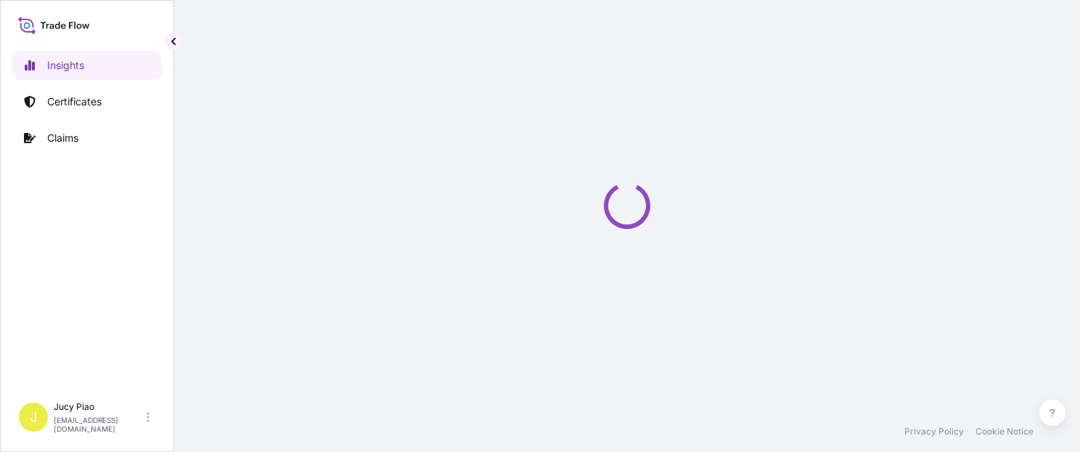
select select "2025"
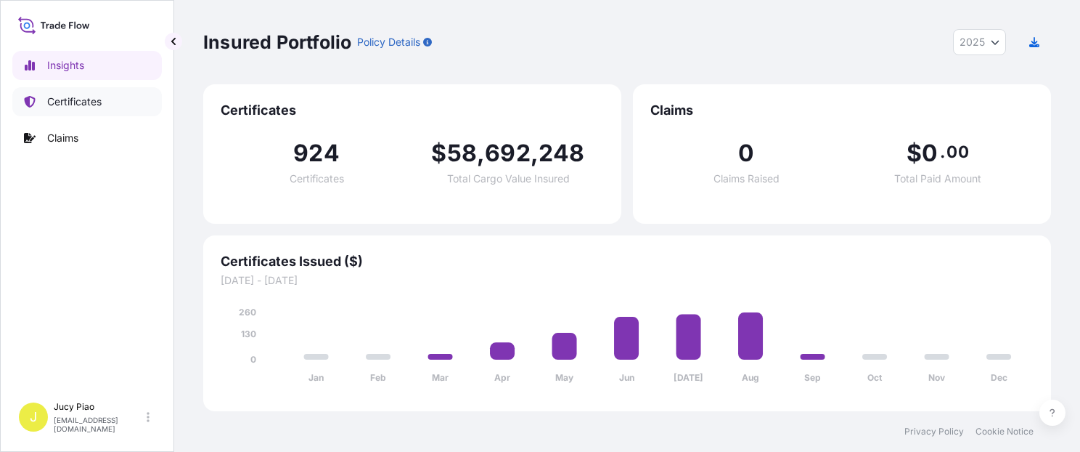
click at [83, 104] on p "Certificates" at bounding box center [74, 101] width 54 height 15
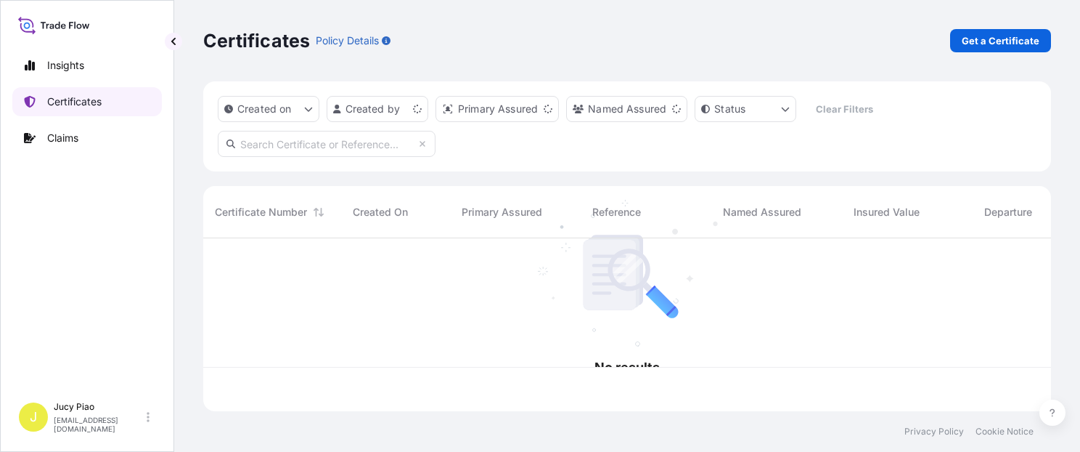
click at [83, 103] on p "Certificates" at bounding box center [74, 101] width 54 height 15
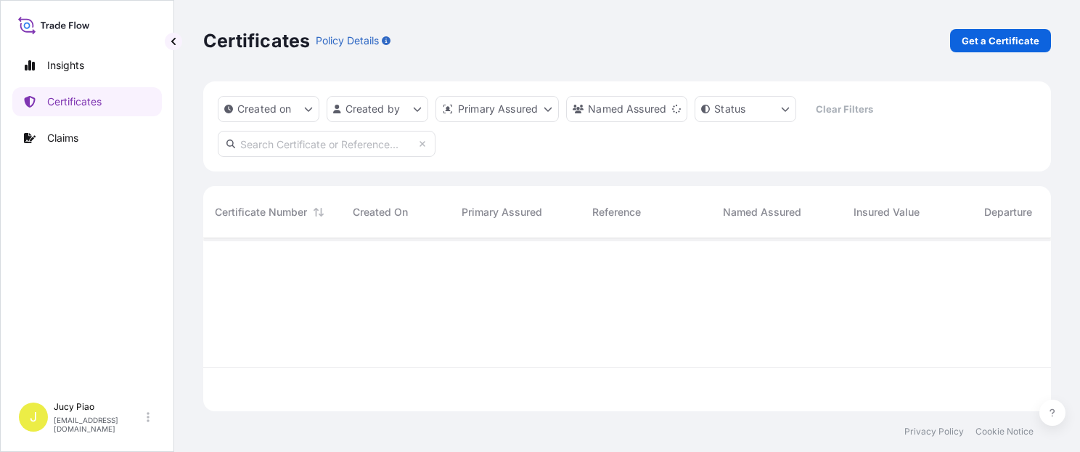
click at [903, 68] on div "Certificates Policy Details Get a Certificate" at bounding box center [627, 40] width 848 height 81
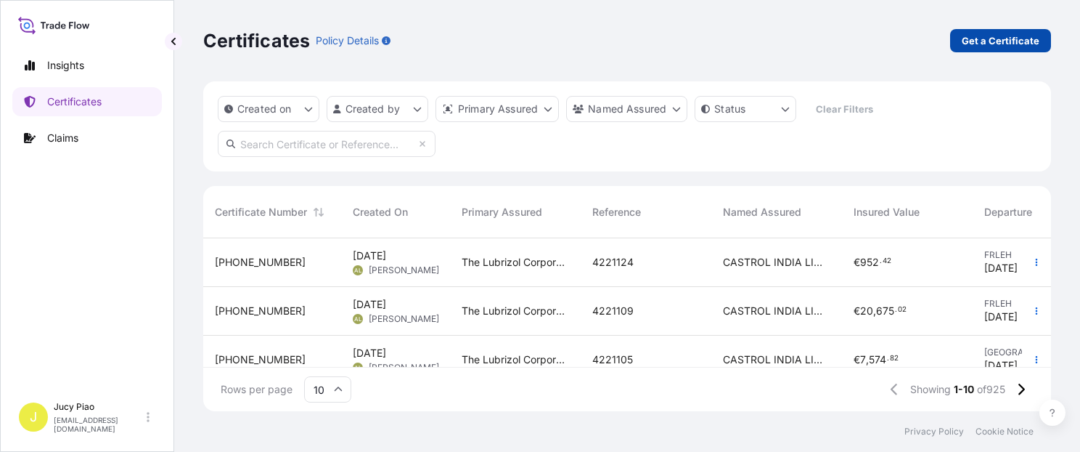
click at [967, 45] on p "Get a Certificate" at bounding box center [1001, 40] width 78 height 15
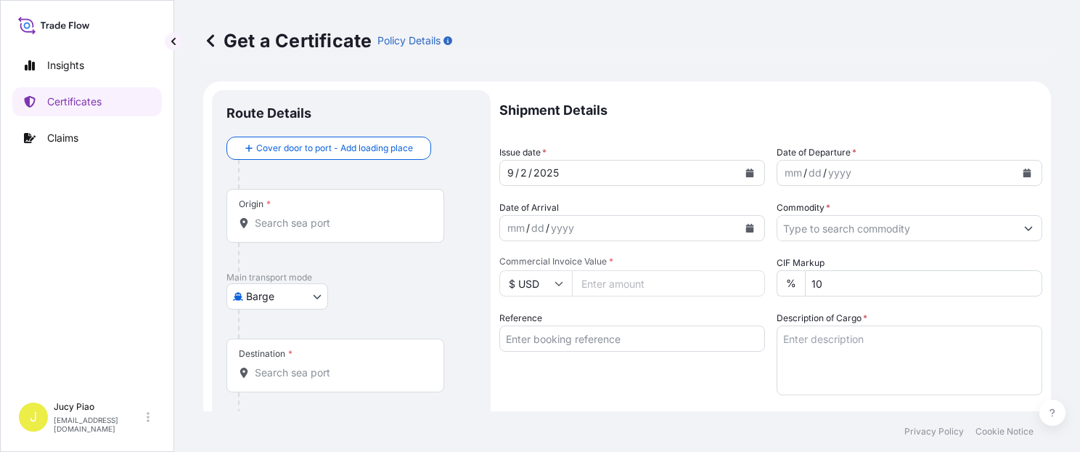
click at [594, 343] on input "Reference" at bounding box center [632, 338] width 266 height 26
click at [595, 343] on input "Reference" at bounding box center [632, 338] width 266 height 26
click at [248, 305] on body "Insights Certificates Claims J Jucy Piao [EMAIL_ADDRESS][DOMAIN_NAME] Get a Cer…" at bounding box center [540, 226] width 1080 height 452
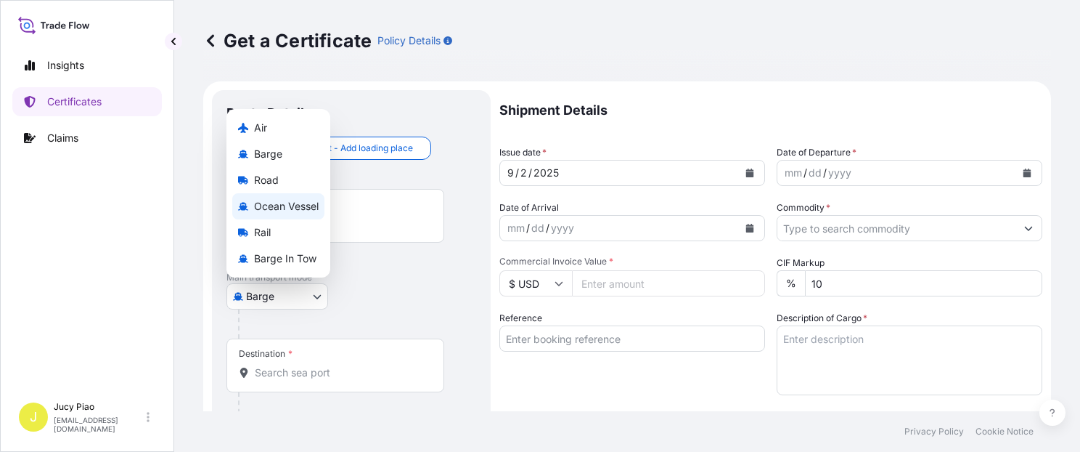
click at [302, 205] on span "Ocean Vessel" at bounding box center [286, 206] width 65 height 15
select select "Ocean Vessel"
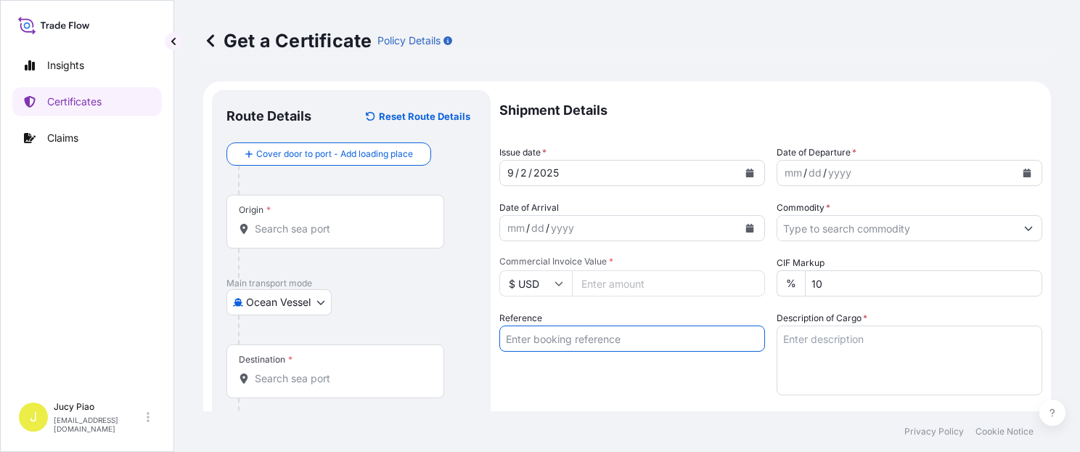
click at [592, 339] on input "Reference" at bounding box center [632, 338] width 266 height 26
paste input "CSHSE0432095"
type input "CSHSE0432095"
click at [303, 228] on input "Origin *" at bounding box center [340, 228] width 171 height 15
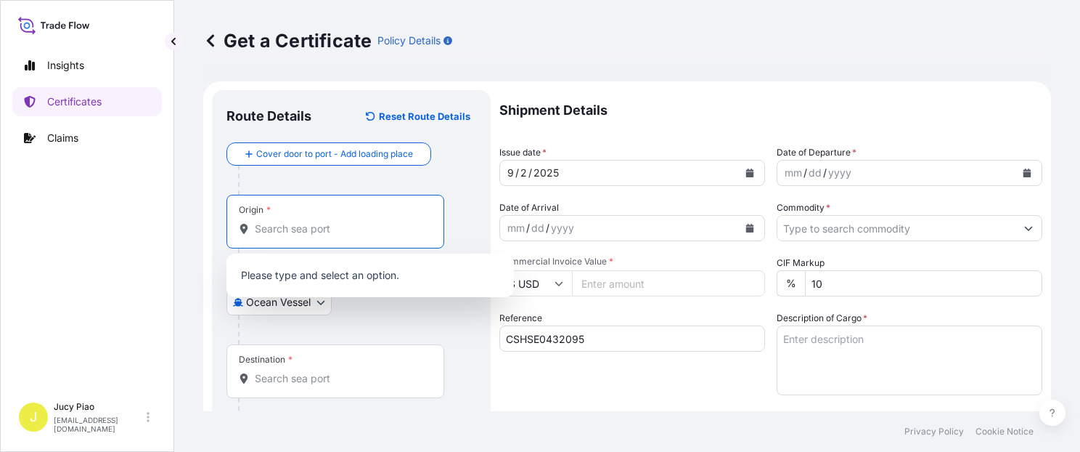
paste input "[GEOGRAPHIC_DATA]"
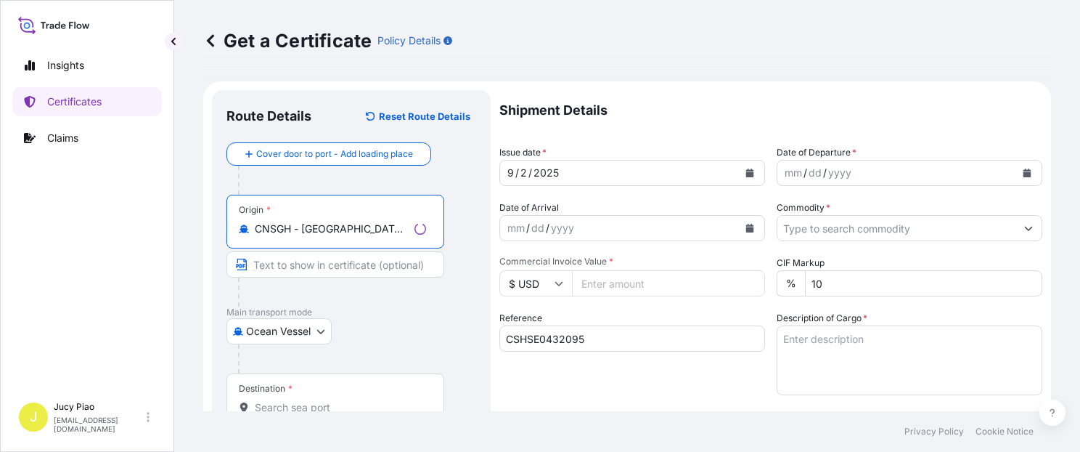
drag, startPoint x: 303, startPoint y: 233, endPoint x: 429, endPoint y: 241, distance: 126.6
click at [429, 241] on div "Origin * CNSGH - [GEOGRAPHIC_DATA], [GEOGRAPHIC_DATA]" at bounding box center [336, 222] width 218 height 54
type input "CNSGH - [GEOGRAPHIC_DATA], [GEOGRAPHIC_DATA]"
click at [363, 261] on input "Text to appear on certificate" at bounding box center [336, 264] width 218 height 26
paste input "[GEOGRAPHIC_DATA], [GEOGRAPHIC_DATA]"
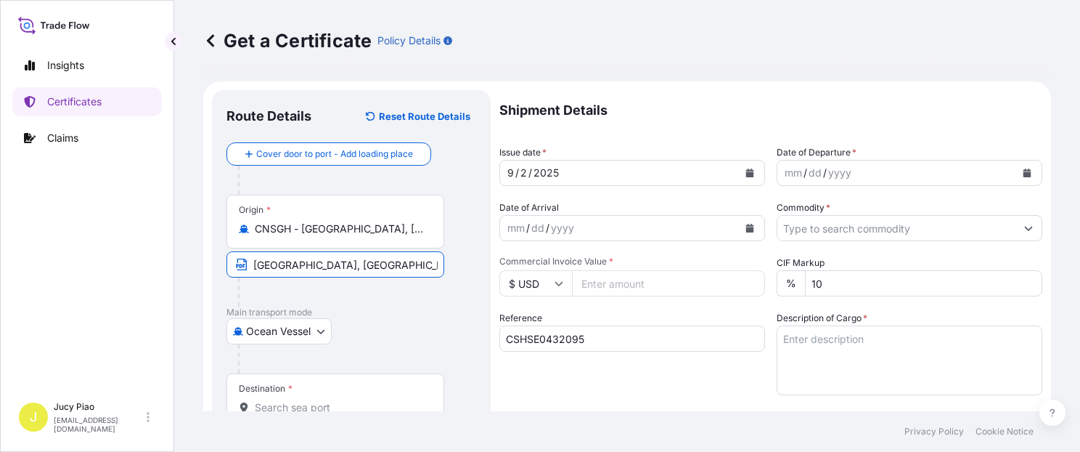
type input "[GEOGRAPHIC_DATA], [GEOGRAPHIC_DATA]"
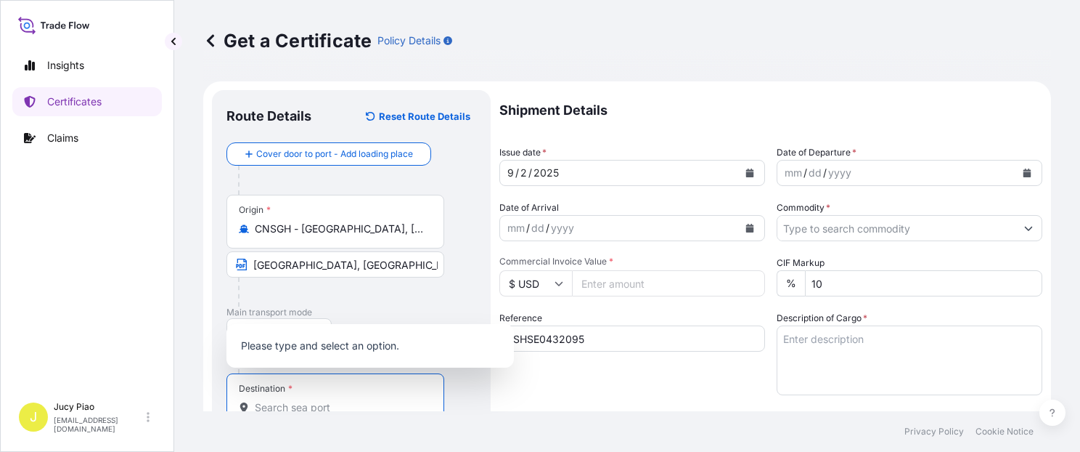
click at [314, 407] on input "Destination *" at bounding box center [340, 407] width 171 height 15
paste input "[GEOGRAPHIC_DATA]"
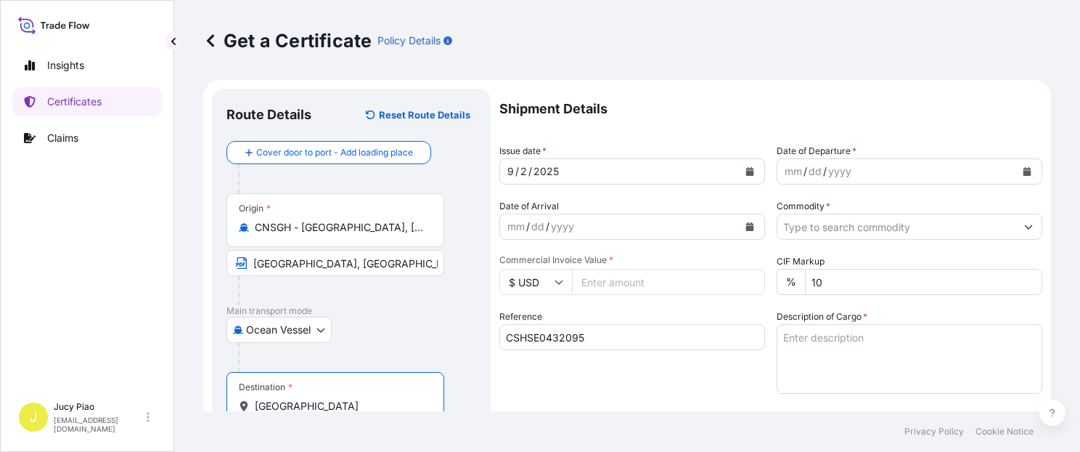
scroll to position [63, 0]
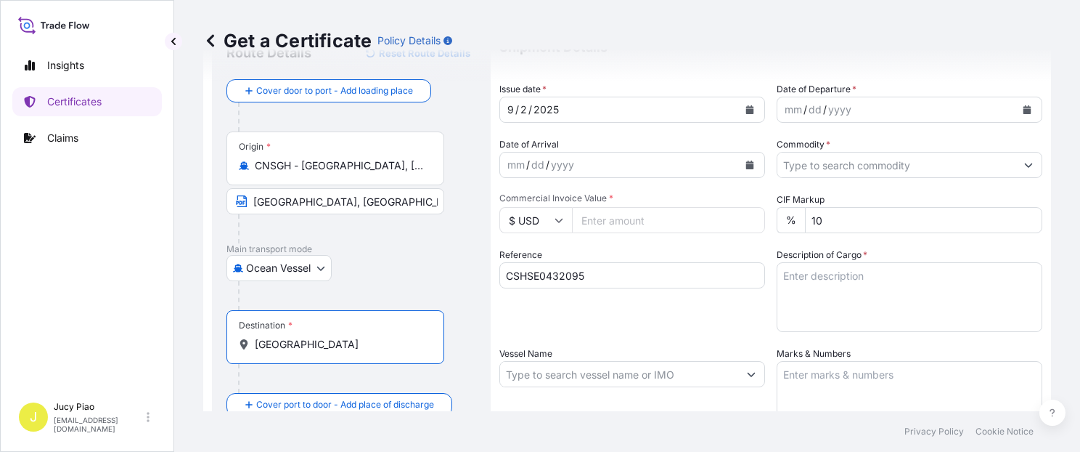
click at [333, 347] on input "[GEOGRAPHIC_DATA]" at bounding box center [340, 344] width 171 height 15
click at [398, 286] on div at bounding box center [357, 295] width 238 height 29
click at [337, 347] on input "[GEOGRAPHIC_DATA]" at bounding box center [340, 344] width 171 height 15
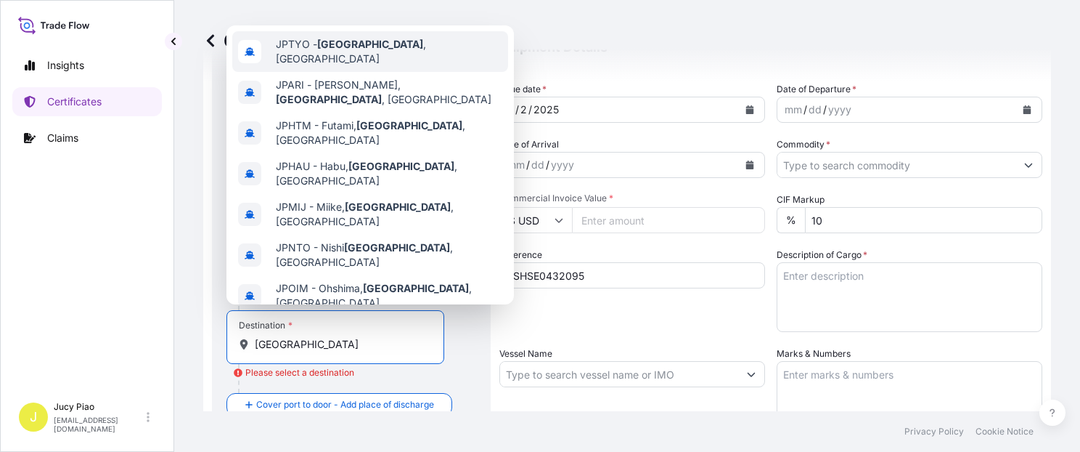
click at [367, 37] on div "JPTYO - [GEOGRAPHIC_DATA] , [GEOGRAPHIC_DATA]" at bounding box center [370, 51] width 276 height 41
type input "JPTYO - [GEOGRAPHIC_DATA], [GEOGRAPHIC_DATA]"
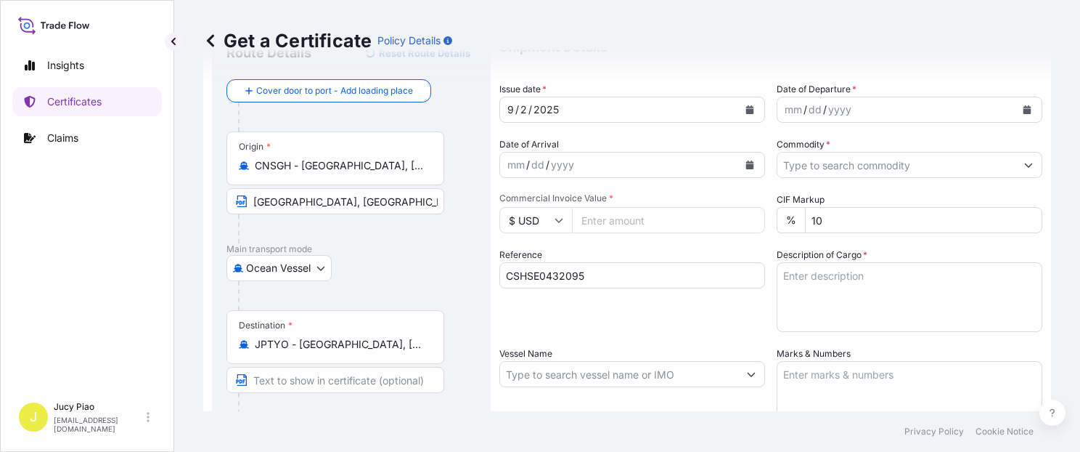
click at [362, 45] on p "Get a Certificate" at bounding box center [287, 40] width 168 height 23
click at [311, 338] on input "JPTYO - [GEOGRAPHIC_DATA], [GEOGRAPHIC_DATA]" at bounding box center [340, 344] width 171 height 15
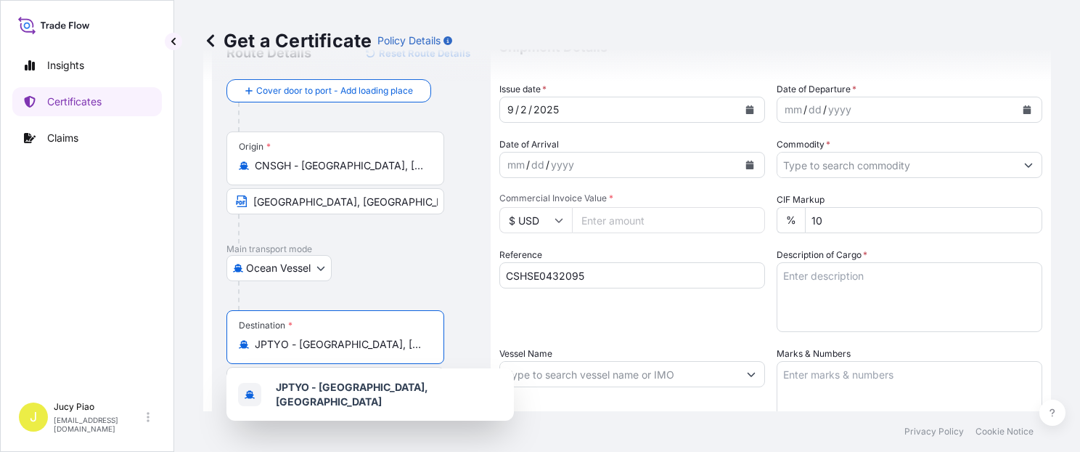
drag, startPoint x: 301, startPoint y: 346, endPoint x: 388, endPoint y: 351, distance: 87.2
click at [388, 351] on div "Destination * JPTYO - [GEOGRAPHIC_DATA], [GEOGRAPHIC_DATA]" at bounding box center [336, 337] width 218 height 54
drag, startPoint x: 301, startPoint y: 344, endPoint x: 371, endPoint y: 347, distance: 70.5
click at [371, 347] on input "JPTYO - [GEOGRAPHIC_DATA], [GEOGRAPHIC_DATA]" at bounding box center [340, 344] width 171 height 15
click at [360, 269] on div "Ocean Vessel Air Barge Road Ocean Vessel Rail Barge in [GEOGRAPHIC_DATA]" at bounding box center [352, 268] width 250 height 26
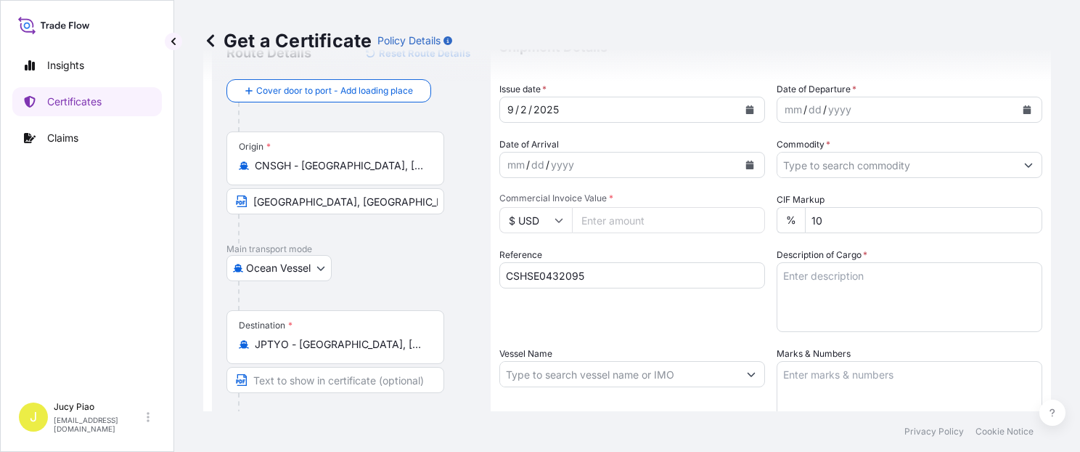
click at [303, 379] on input "Text to appear on certificate" at bounding box center [336, 380] width 218 height 26
paste input "[GEOGRAPHIC_DATA], [GEOGRAPHIC_DATA]"
type input "[GEOGRAPHIC_DATA], [GEOGRAPHIC_DATA]"
click at [520, 103] on div "2" at bounding box center [523, 109] width 9 height 17
click at [523, 106] on div "2" at bounding box center [523, 109] width 9 height 17
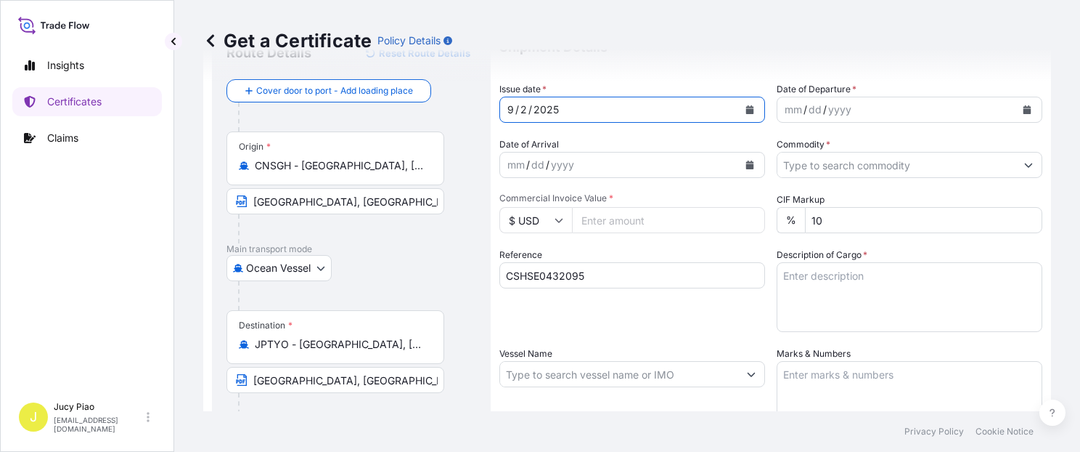
click at [513, 111] on div "9" at bounding box center [510, 109] width 9 height 17
click at [510, 112] on div "9" at bounding box center [510, 109] width 9 height 17
click at [516, 107] on div "10" at bounding box center [513, 109] width 14 height 17
click at [792, 110] on div "mm" at bounding box center [793, 109] width 20 height 17
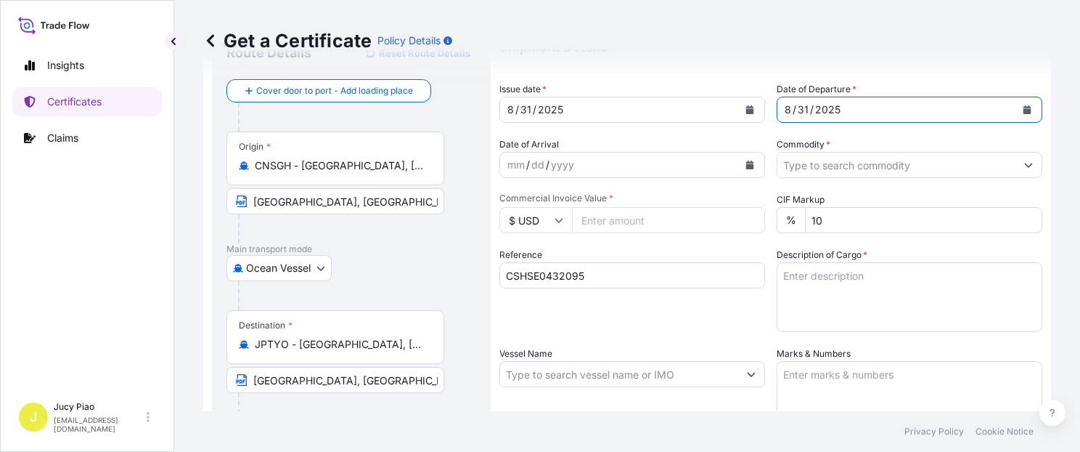
click at [533, 115] on div "/" at bounding box center [535, 109] width 4 height 17
click at [526, 108] on div "31" at bounding box center [526, 109] width 14 height 17
click at [801, 107] on div "31" at bounding box center [803, 109] width 14 height 17
click at [821, 170] on input "Commodity *" at bounding box center [897, 165] width 238 height 26
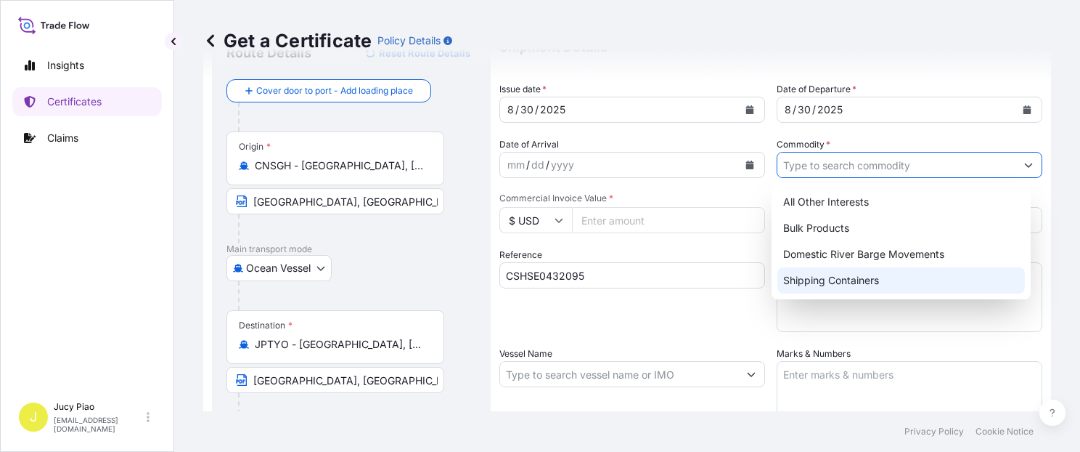
click at [801, 277] on div "Shipping Containers" at bounding box center [902, 280] width 248 height 26
type input "Shipping Containers"
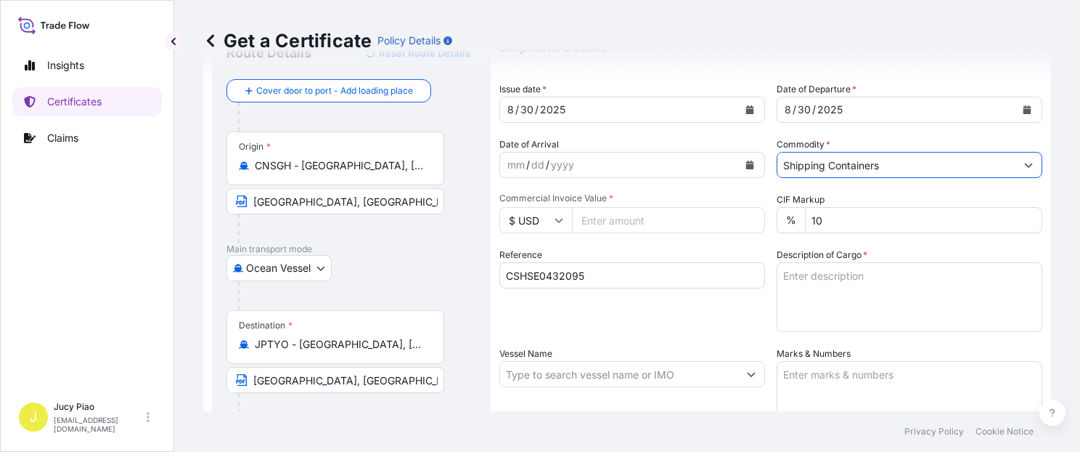
click at [613, 225] on input "Commercial Invoice Value *" at bounding box center [668, 220] width 193 height 26
paste input "6800"
type input "6800"
click at [695, 319] on div "Reference CSHSE0432095" at bounding box center [632, 290] width 266 height 84
click at [806, 288] on textarea "Description of Cargo *" at bounding box center [910, 297] width 266 height 70
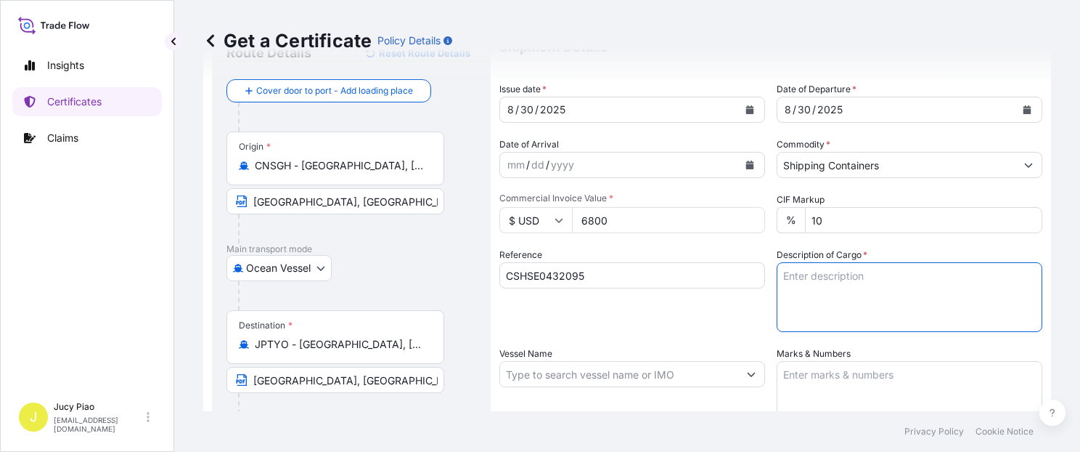
paste textarea "THERMOPLASTIC POLYURETHANE"
paste textarea "1 PALLET (40 BAGS)"
type textarea "THERMOPLASTIC POLYURETHANE 1 PALLET (40 BAGS)"
click at [849, 385] on textarea "Marks & Numbers" at bounding box center [910, 397] width 266 height 73
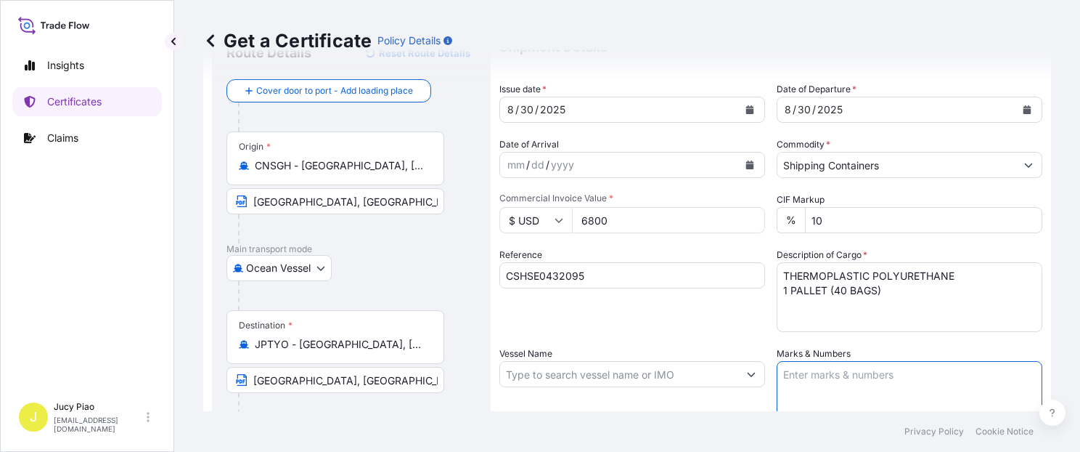
paste textarea "NIHON UNIPOLYMER"
paste textarea "181420250526"
paste textarea "[GEOGRAPHIC_DATA]"
type textarea "NIHON UNIPOLYMER 181420250526 [GEOGRAPHIC_DATA]"
click at [632, 375] on input "Vessel Name" at bounding box center [619, 374] width 238 height 26
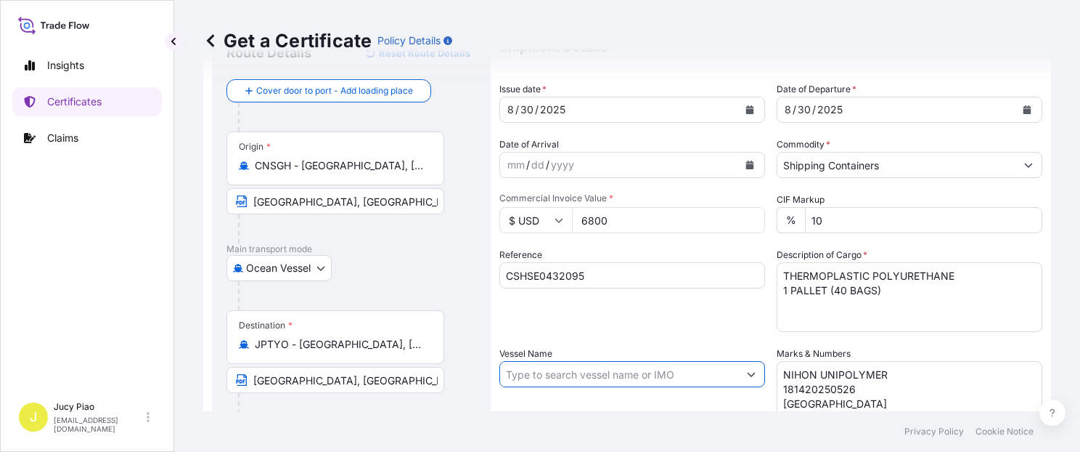
paste input "A KAKOGAWA"
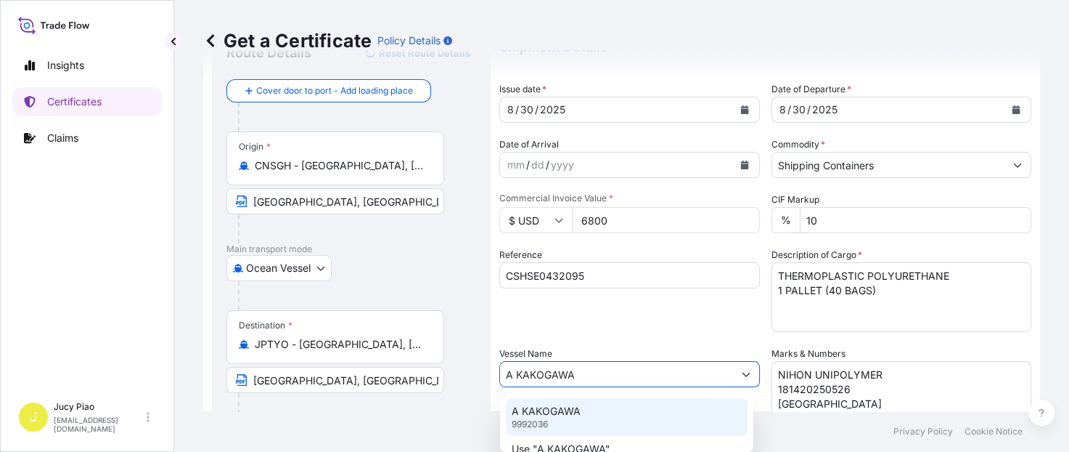
click at [598, 411] on div "A KAKOGAWA 9992036" at bounding box center [627, 417] width 242 height 38
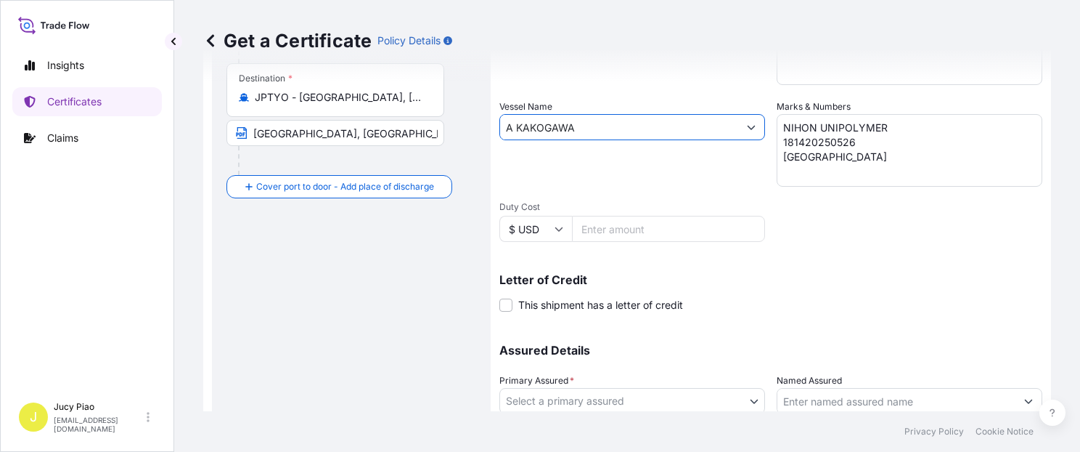
scroll to position [410, 0]
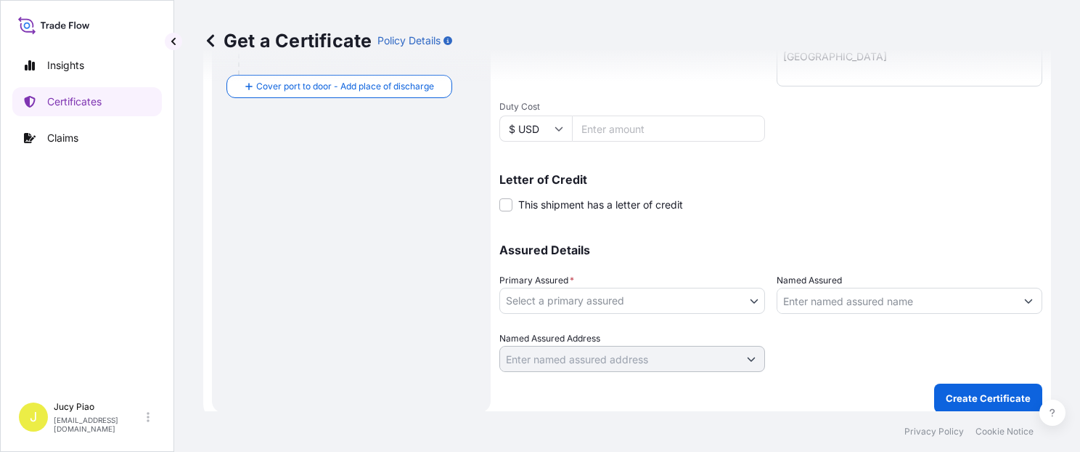
type input "A KAKOGAWA"
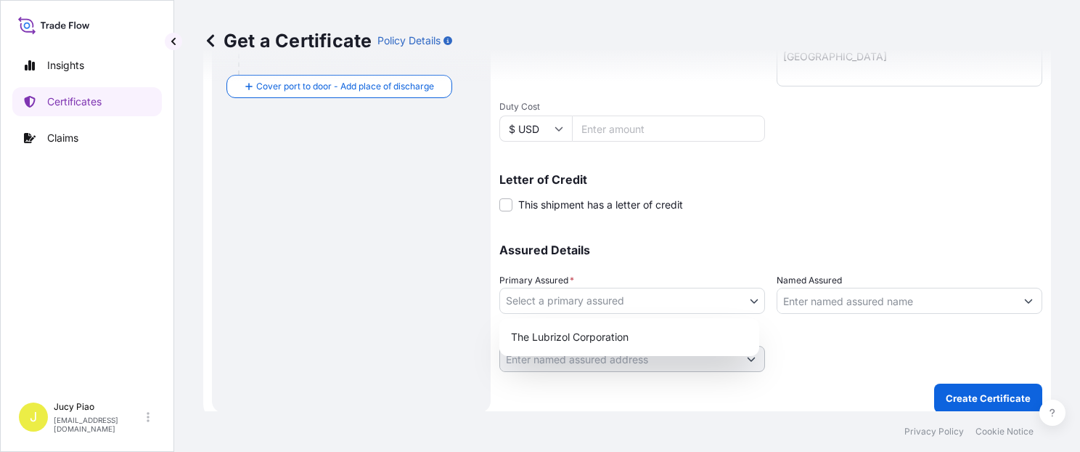
click at [643, 309] on body "0 options available. 2 options available. Insights Certificates Claims J Jucy P…" at bounding box center [540, 226] width 1080 height 452
click at [613, 336] on div "The Lubrizol Corporation" at bounding box center [629, 337] width 248 height 26
select select "31566"
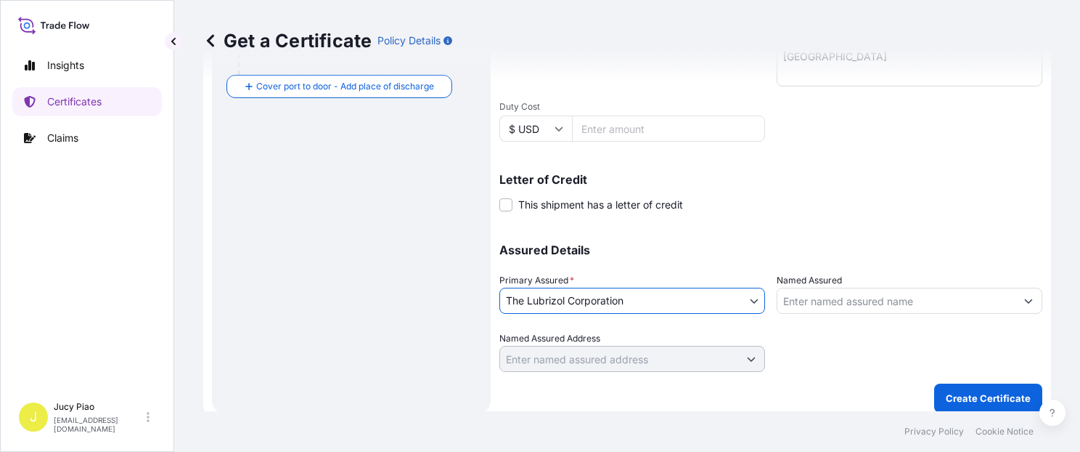
click at [898, 306] on input "Named Assured" at bounding box center [897, 300] width 238 height 26
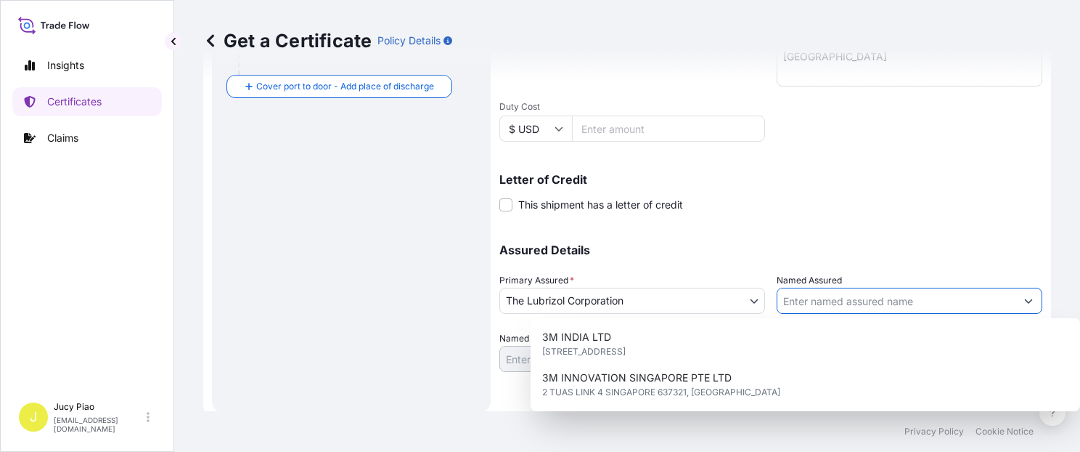
paste input "NIHON UNIPOLYMER CO., LTD"
type input "NIHON UNIPOLYMER CO., LTD"
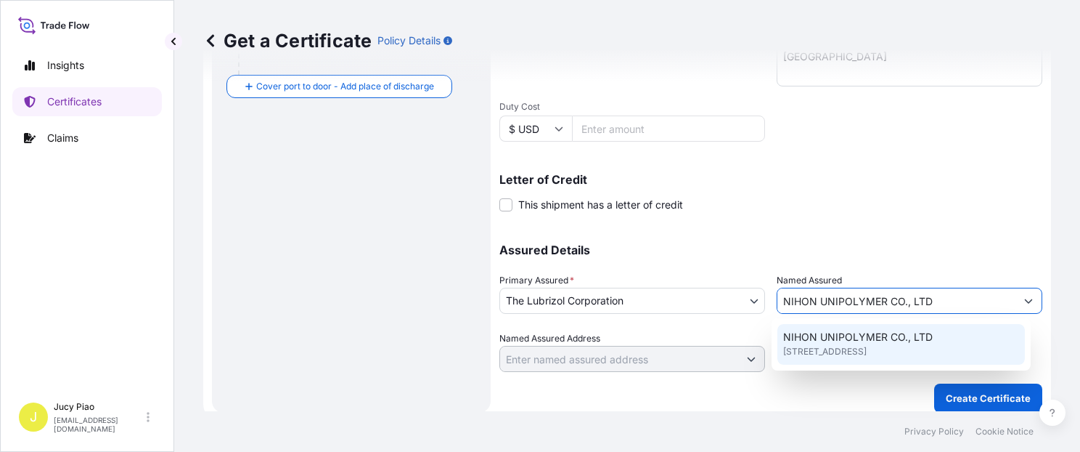
click at [894, 335] on span "NIHON UNIPOLYMER CO., LTD" at bounding box center [858, 337] width 150 height 15
type input "[STREET_ADDRESS][PERSON_NAME],"
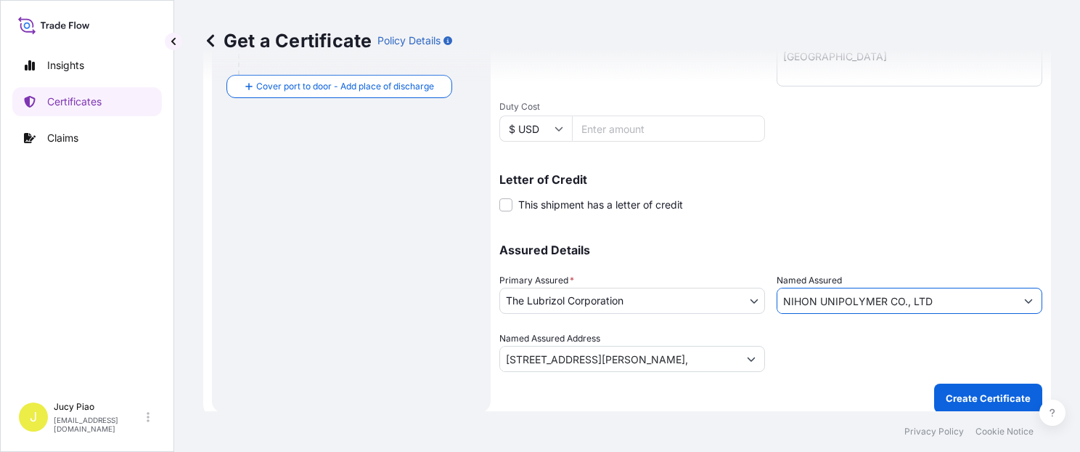
type input "NIHON UNIPOLYMER CO., LTD"
click at [894, 335] on div at bounding box center [910, 351] width 266 height 41
click at [960, 402] on p "Create Certificate" at bounding box center [988, 398] width 85 height 15
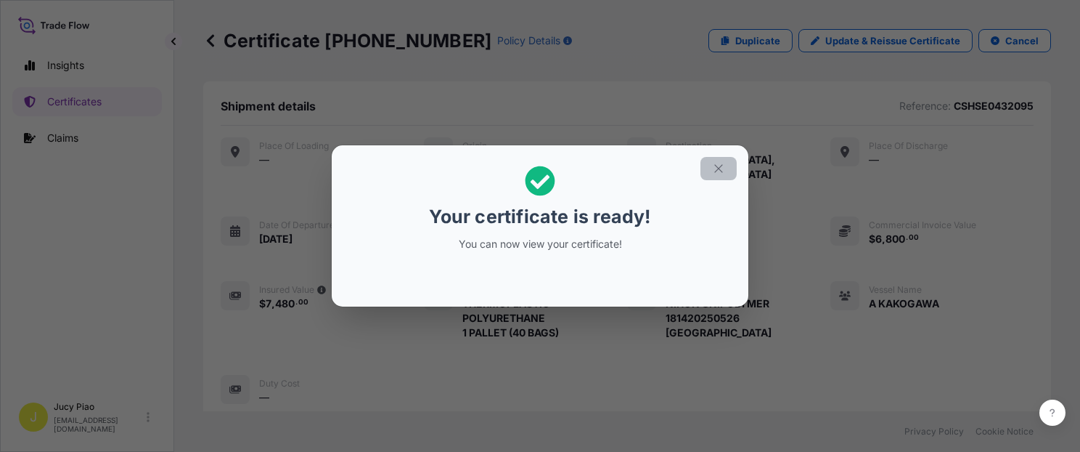
click at [717, 170] on icon "button" at bounding box center [718, 168] width 8 height 8
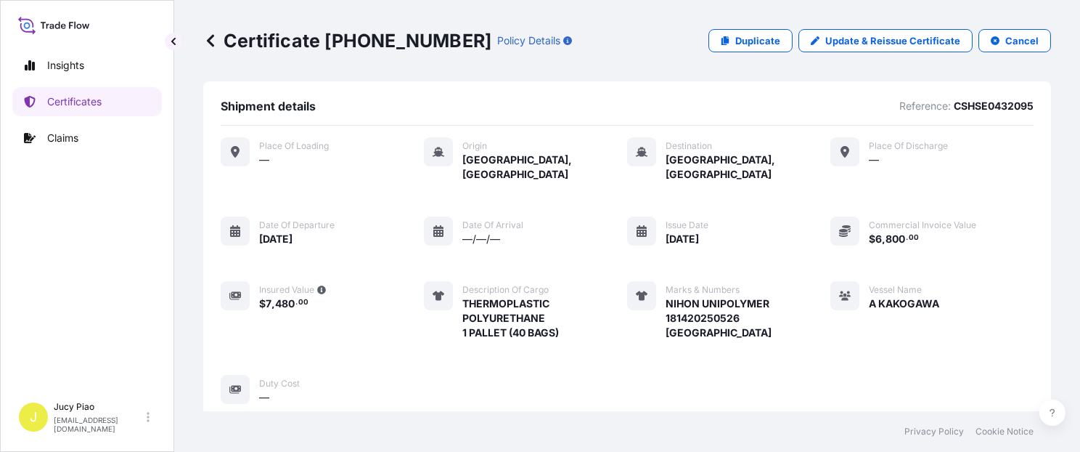
click at [799, 325] on div "Place of Loading — Origin [GEOGRAPHIC_DATA], [GEOGRAPHIC_DATA] Destination [GEO…" at bounding box center [627, 270] width 813 height 267
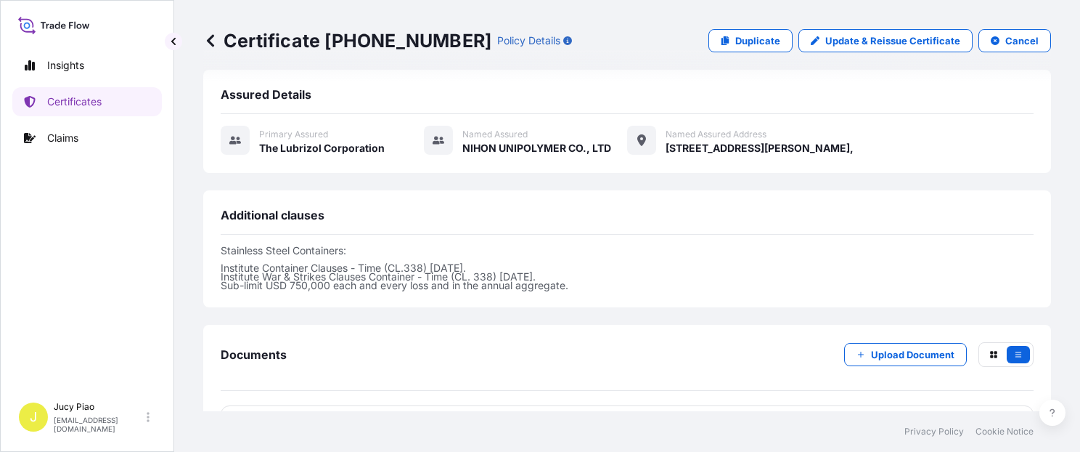
scroll to position [431, 0]
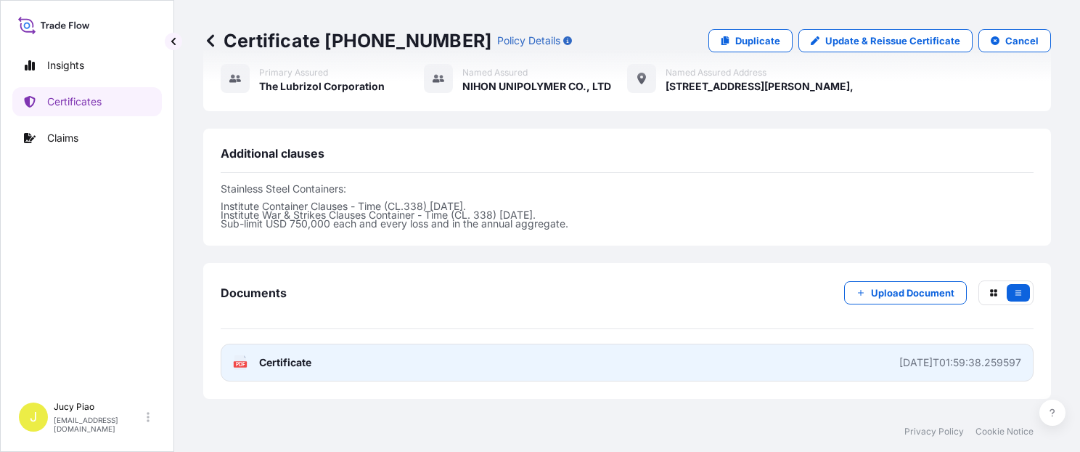
click at [783, 343] on link "PDF Certificate [DATE]T01:59:38.259597" at bounding box center [627, 362] width 813 height 38
